Goal: Register for event/course

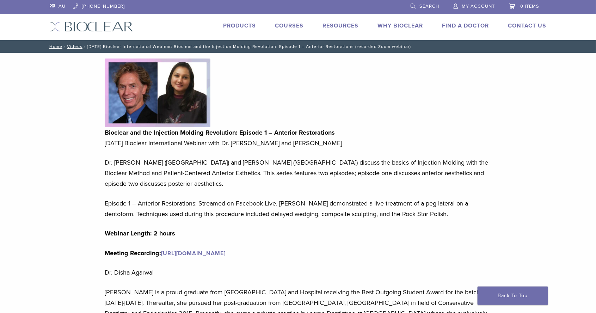
click at [291, 28] on link "Courses" at bounding box center [289, 25] width 29 height 7
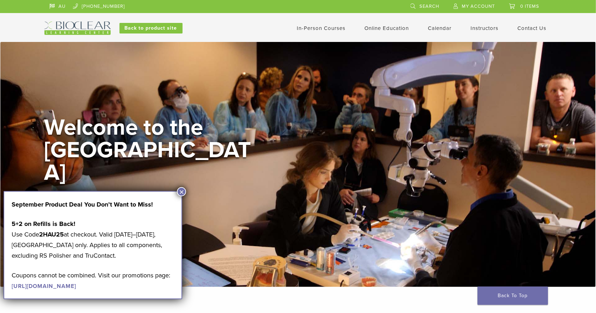
click at [182, 192] on button "×" at bounding box center [181, 191] width 9 height 9
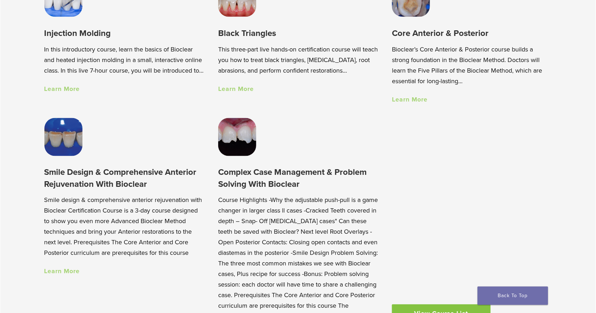
scroll to position [586, 0]
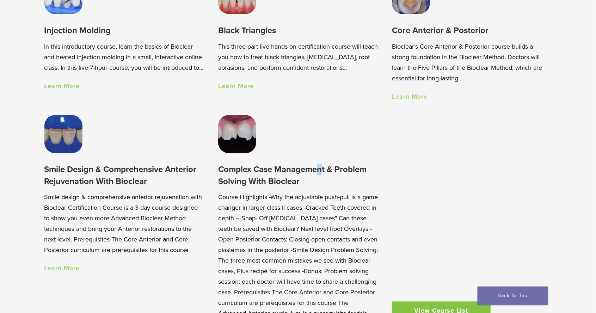
click at [262, 168] on h3 "Complex Case Management & Problem Solving With Bioclear" at bounding box center [298, 176] width 160 height 24
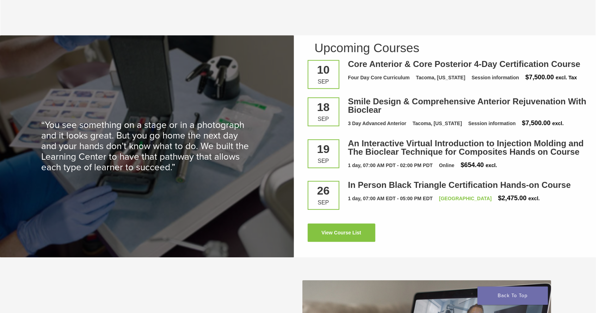
scroll to position [946, 0]
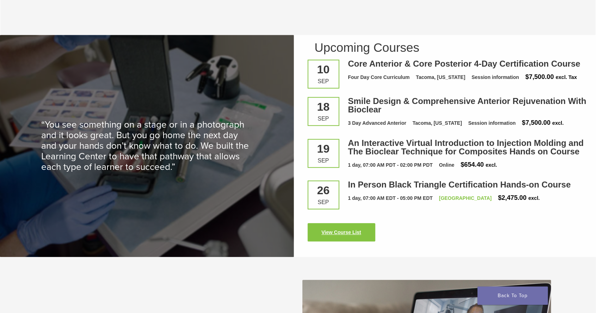
click at [342, 228] on link "View Course List" at bounding box center [342, 232] width 68 height 18
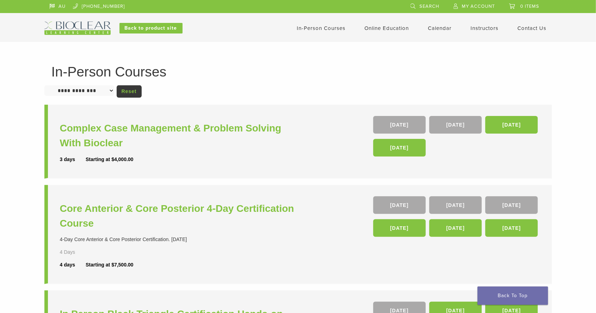
click at [110, 93] on select "**********" at bounding box center [79, 90] width 70 height 11
select select "**********"
click at [44, 85] on select "**********" at bounding box center [79, 90] width 70 height 11
click at [440, 28] on link "Calendar" at bounding box center [440, 28] width 24 height 6
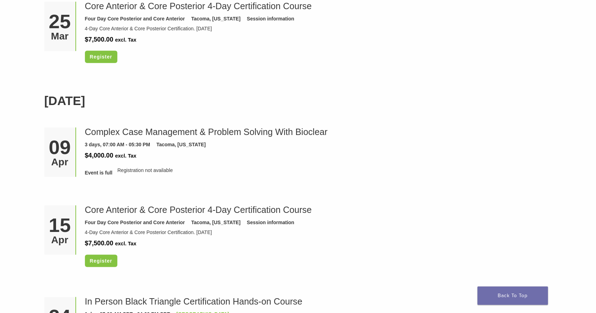
scroll to position [1767, 0]
click at [58, 157] on div "Apr" at bounding box center [60, 162] width 26 height 10
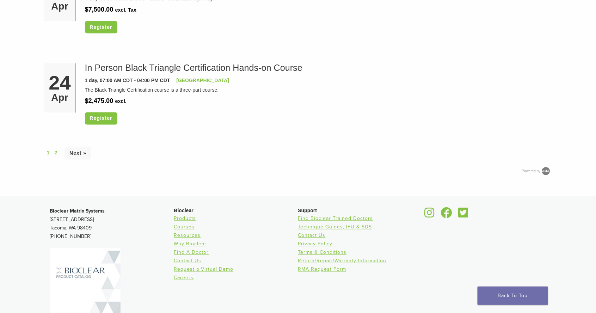
scroll to position [2015, 0]
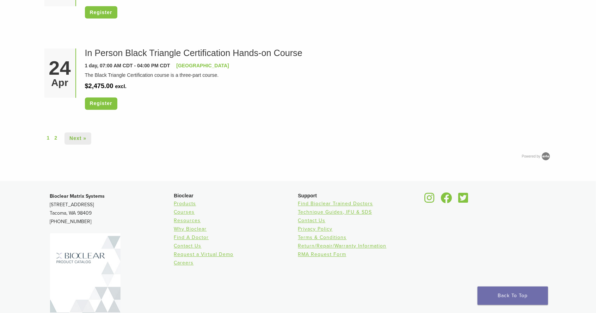
click at [81, 142] on link "Next »" at bounding box center [77, 138] width 27 height 12
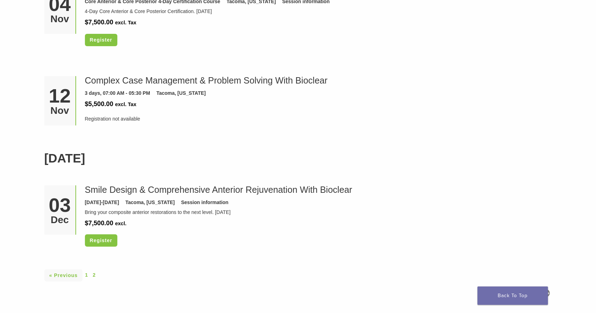
scroll to position [1613, 0]
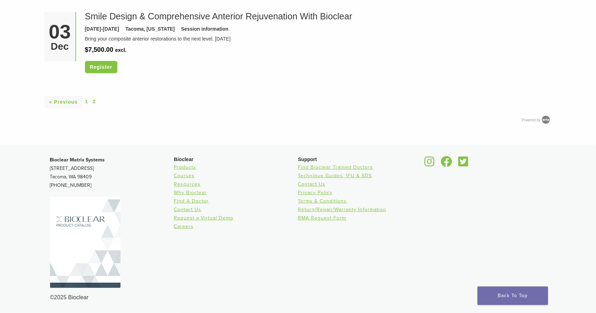
click at [83, 103] on div "« Previous 1 2" at bounding box center [297, 101] width 507 height 13
click at [58, 101] on link "« Previous" at bounding box center [63, 102] width 38 height 12
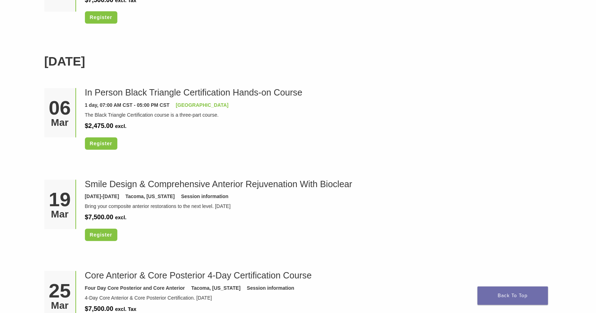
scroll to position [1500, 0]
